Goal: Information Seeking & Learning: Learn about a topic

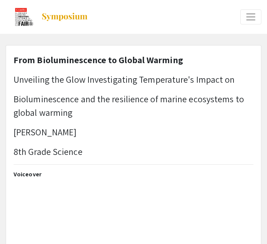
select select "custom"
type input "0"
select select "custom"
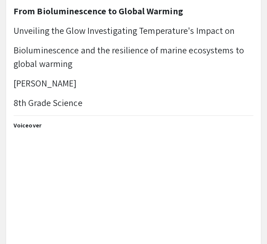
scroll to position [56, 0]
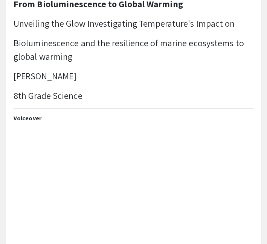
type input "1"
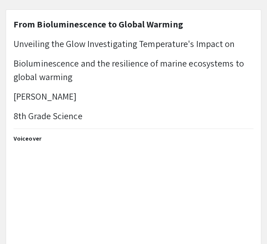
scroll to position [30, 0]
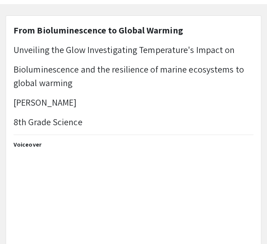
select select "auto"
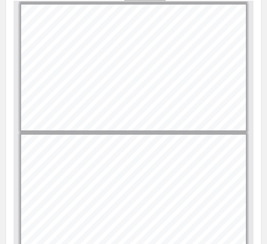
scroll to position [1044, 0]
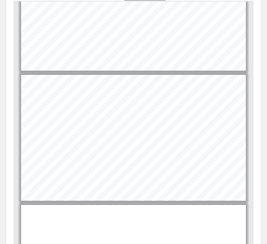
type input "12"
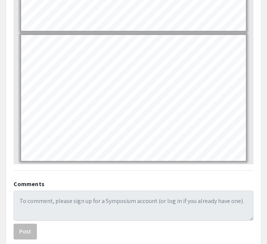
scroll to position [0, 0]
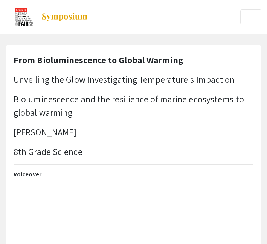
select select "custom"
type input "0"
select select "auto"
type input "1"
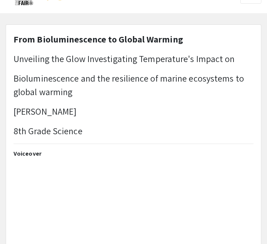
scroll to position [23, 0]
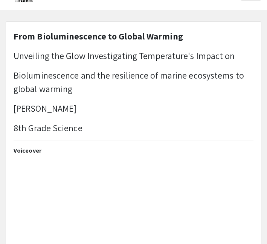
select select "auto"
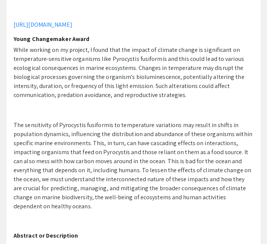
scroll to position [262, 0]
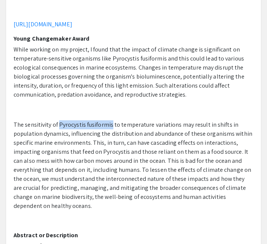
drag, startPoint x: 110, startPoint y: 124, endPoint x: 58, endPoint y: 123, distance: 52.0
click at [58, 123] on span "The sensitivity of Pyrocystis fusiformis to temperature variations may result i…" at bounding box center [133, 165] width 239 height 89
copy span "Pyrocystis fusiformis"
click at [117, 182] on span "The sensitivity of Pyrocystis fusiformis to temperature variations may result i…" at bounding box center [133, 165] width 239 height 89
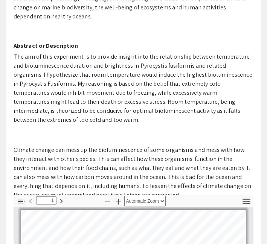
scroll to position [0, 0]
